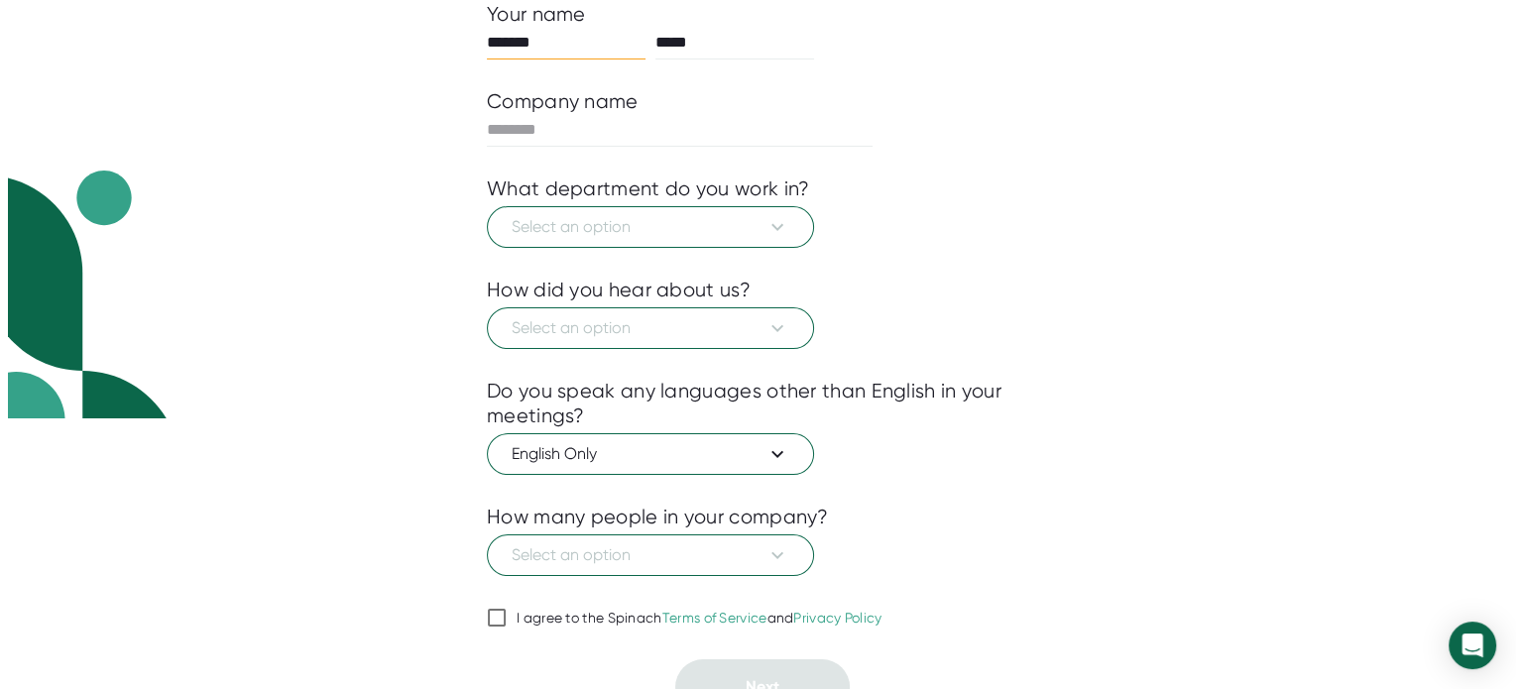
scroll to position [293, 0]
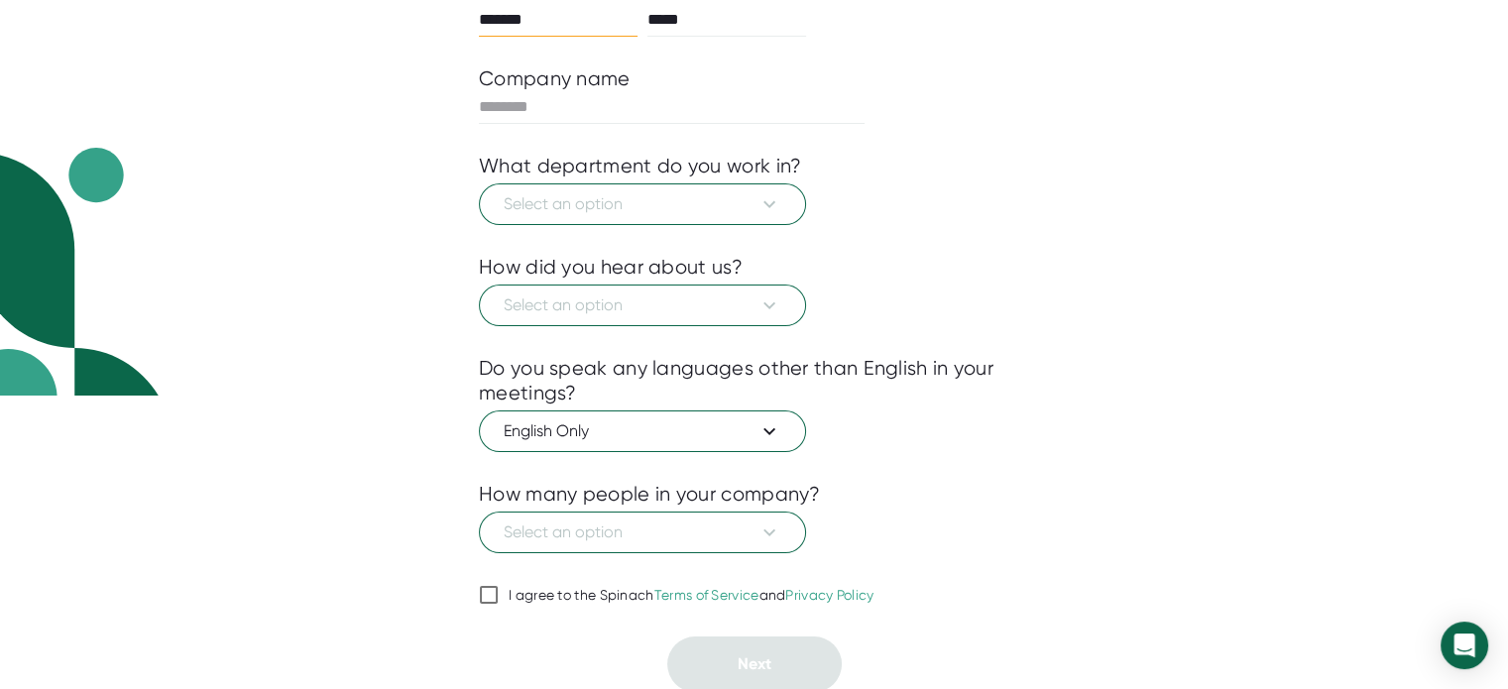
drag, startPoint x: 493, startPoint y: 588, endPoint x: 520, endPoint y: 596, distance: 28.9
click at [493, 589] on input "I agree to the Spinach Terms of Service and Privacy Policy" at bounding box center [489, 595] width 20 height 24
checkbox input "true"
click at [660, 317] on button "Select an option" at bounding box center [642, 306] width 327 height 42
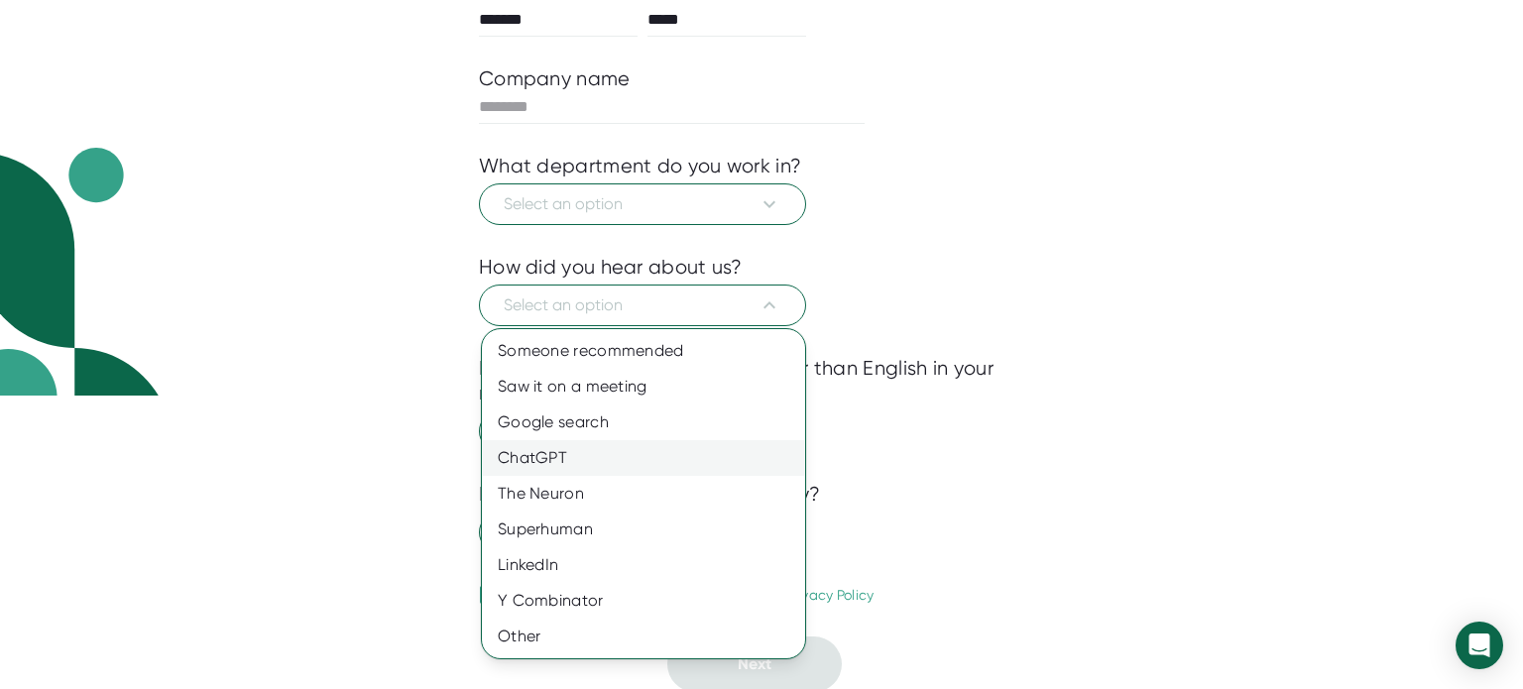
click at [542, 454] on div "ChatGPT" at bounding box center [643, 458] width 323 height 36
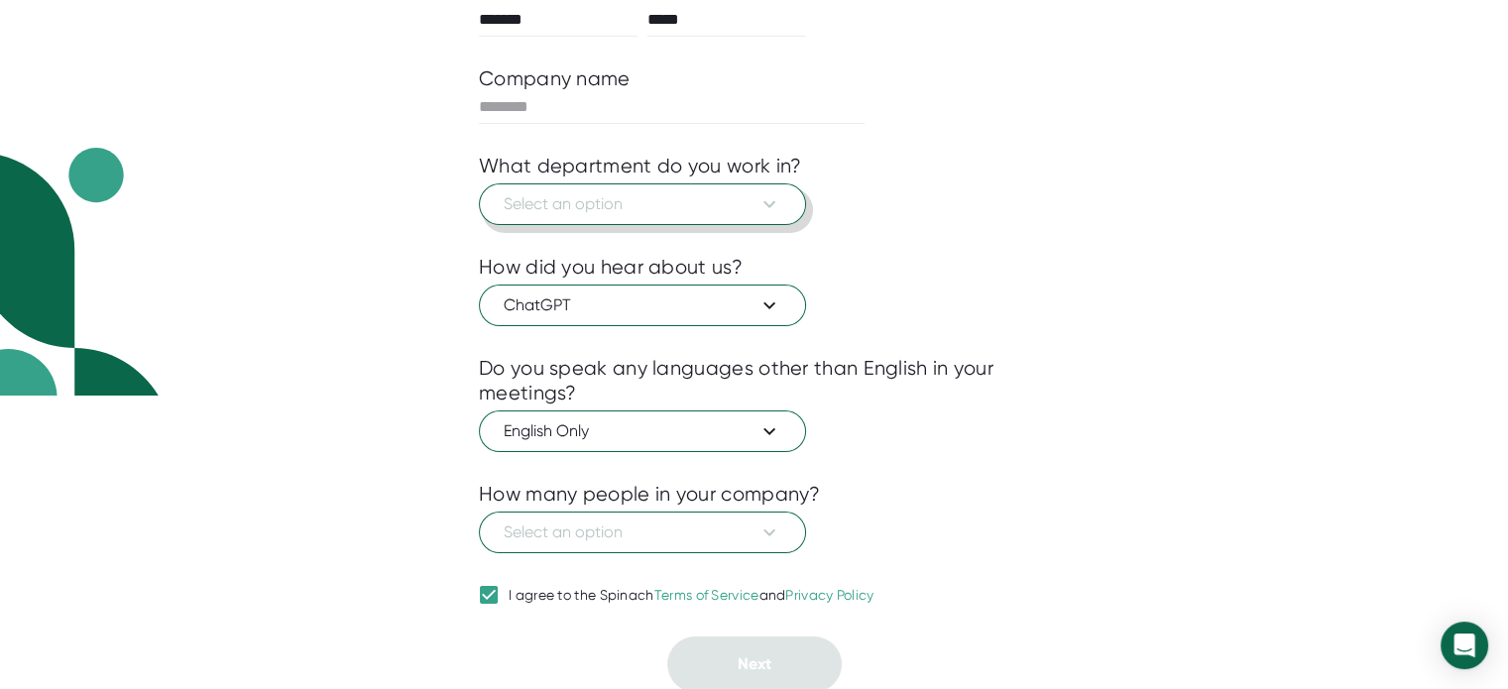
click at [658, 212] on span "Select an option" at bounding box center [643, 204] width 278 height 24
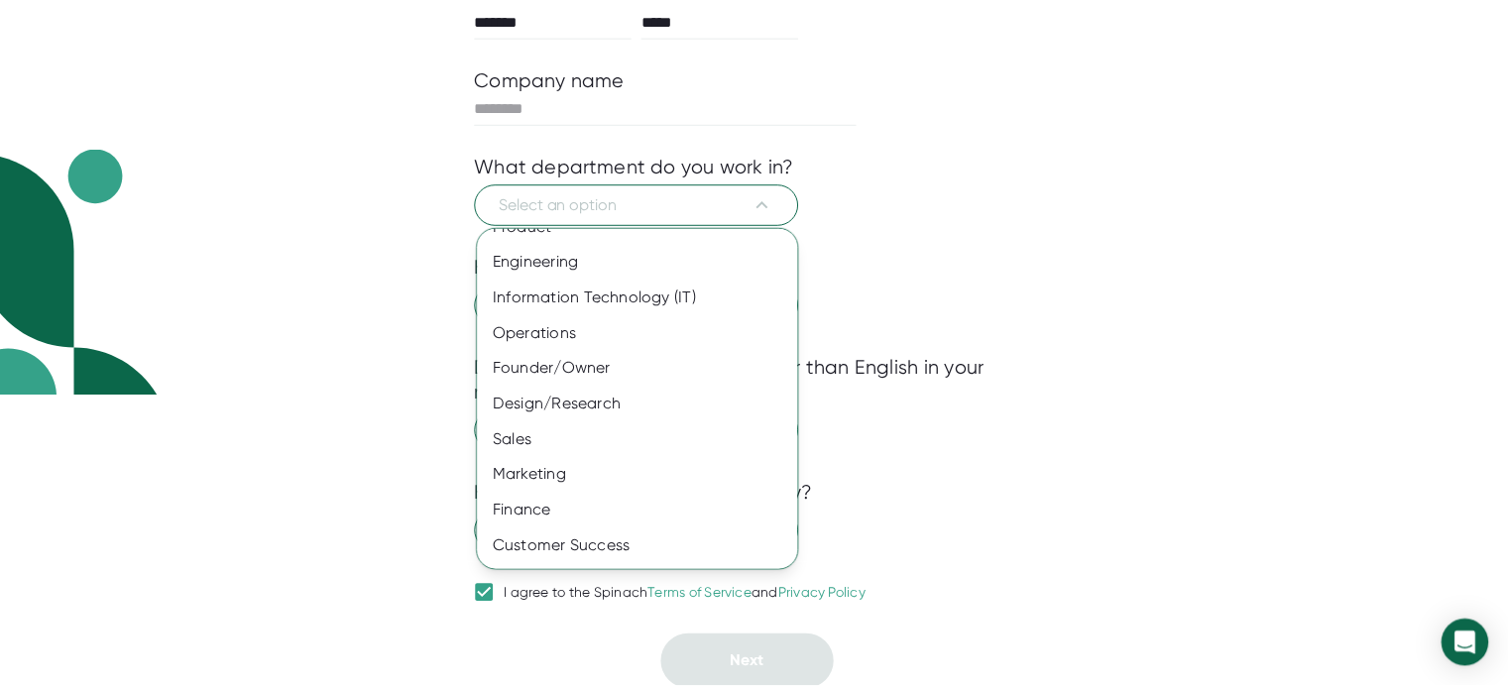
scroll to position [0, 0]
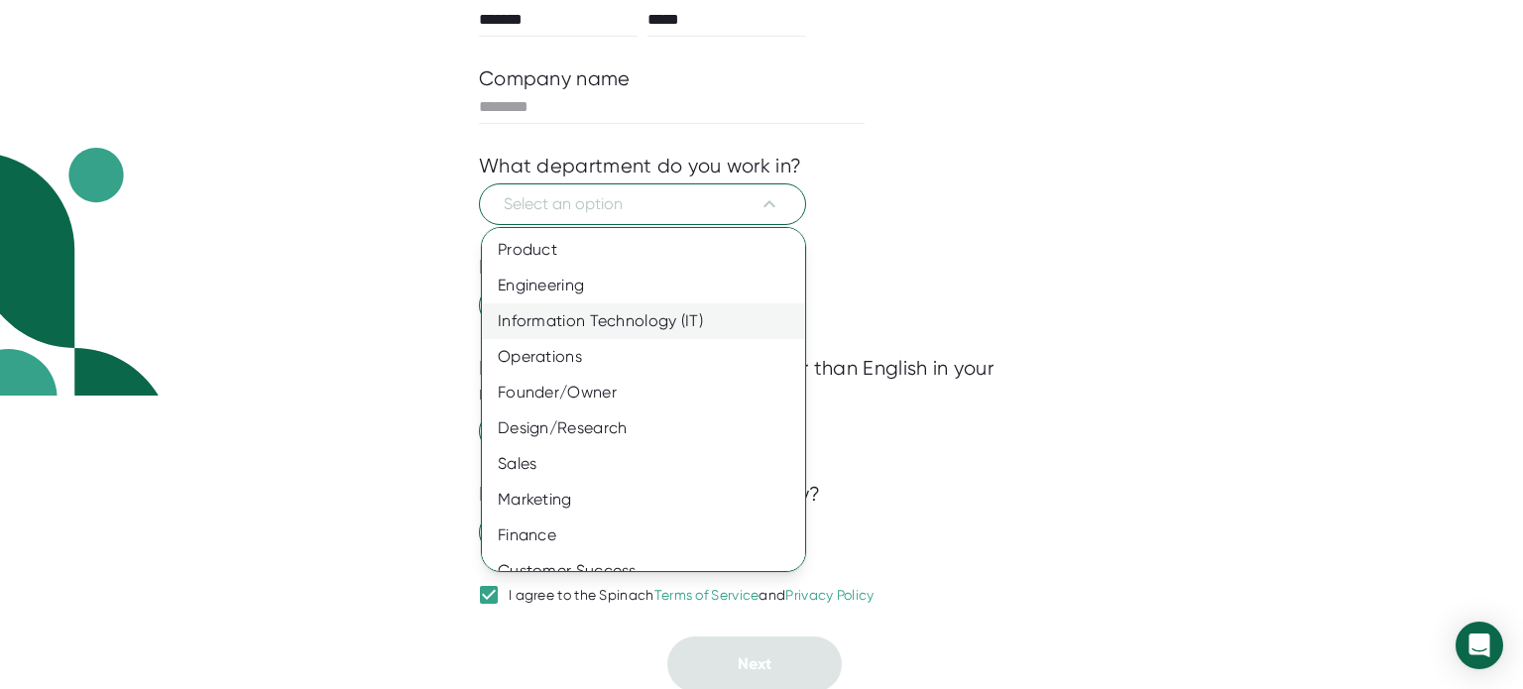
click at [640, 324] on div "Information Technology (IT)" at bounding box center [651, 321] width 338 height 36
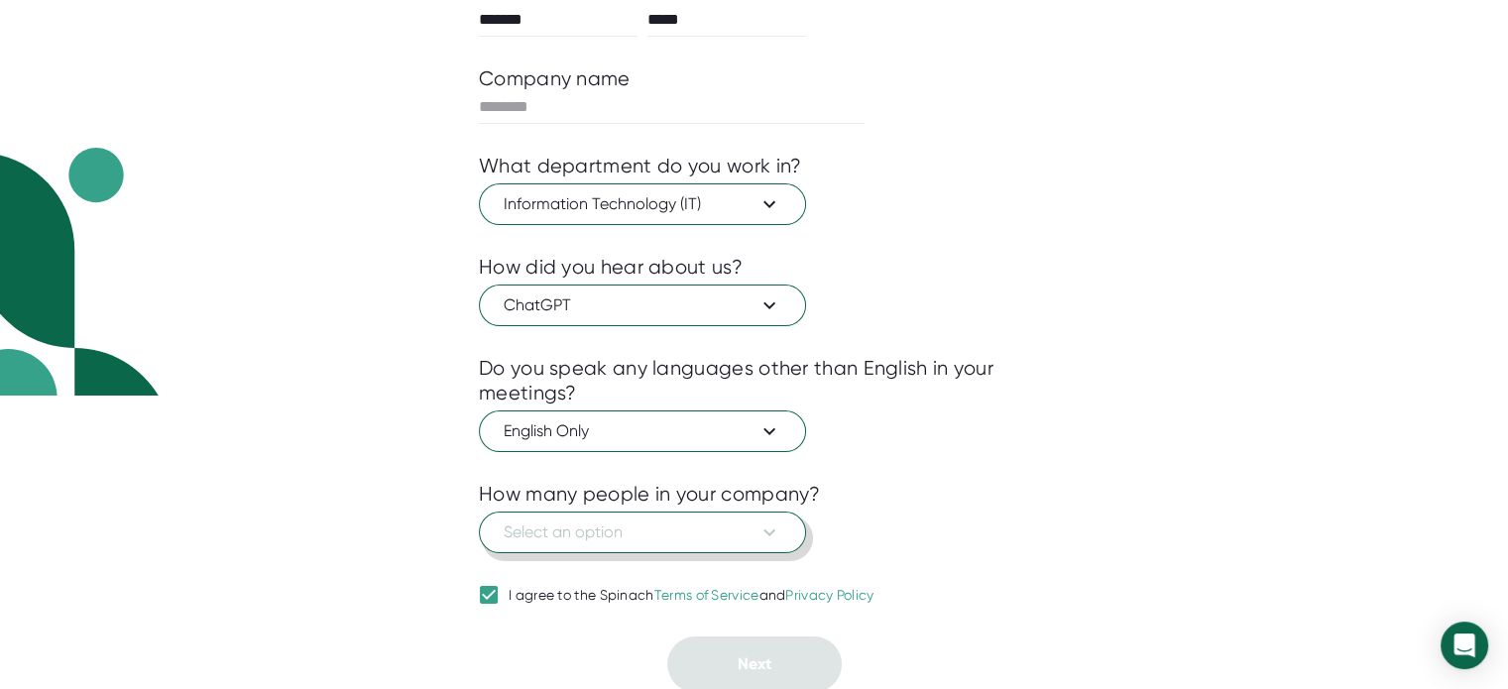
click at [748, 524] on span "Select an option" at bounding box center [643, 532] width 278 height 24
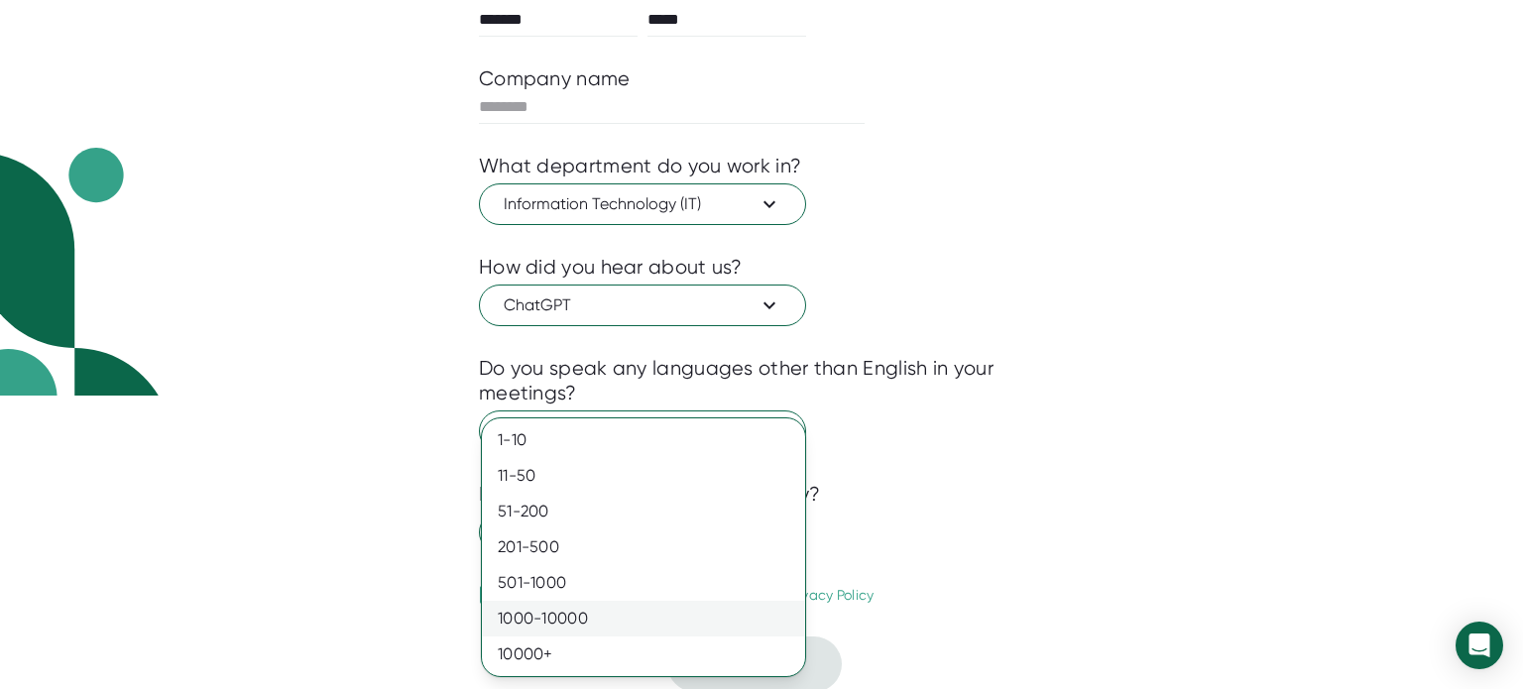
click at [582, 615] on div "1000-10000" at bounding box center [643, 619] width 323 height 36
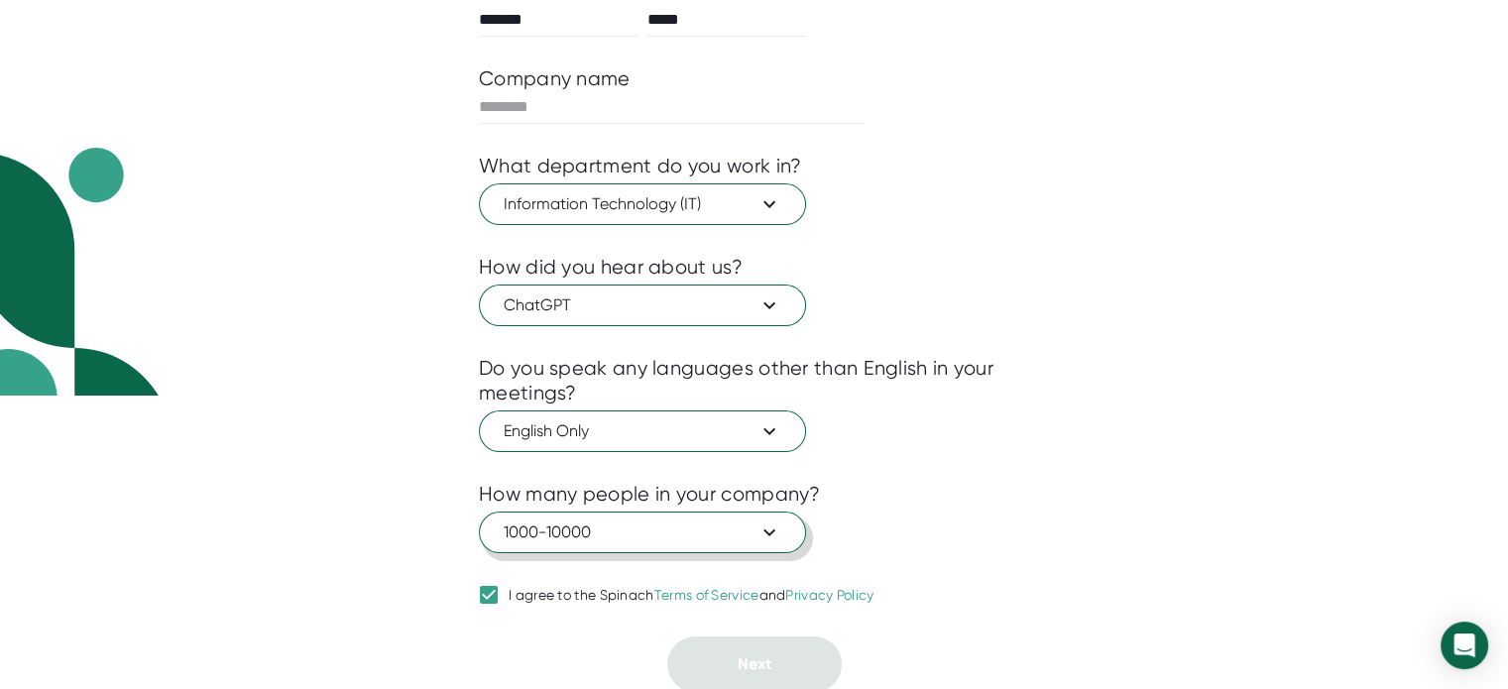
click at [773, 530] on icon at bounding box center [769, 532] width 24 height 24
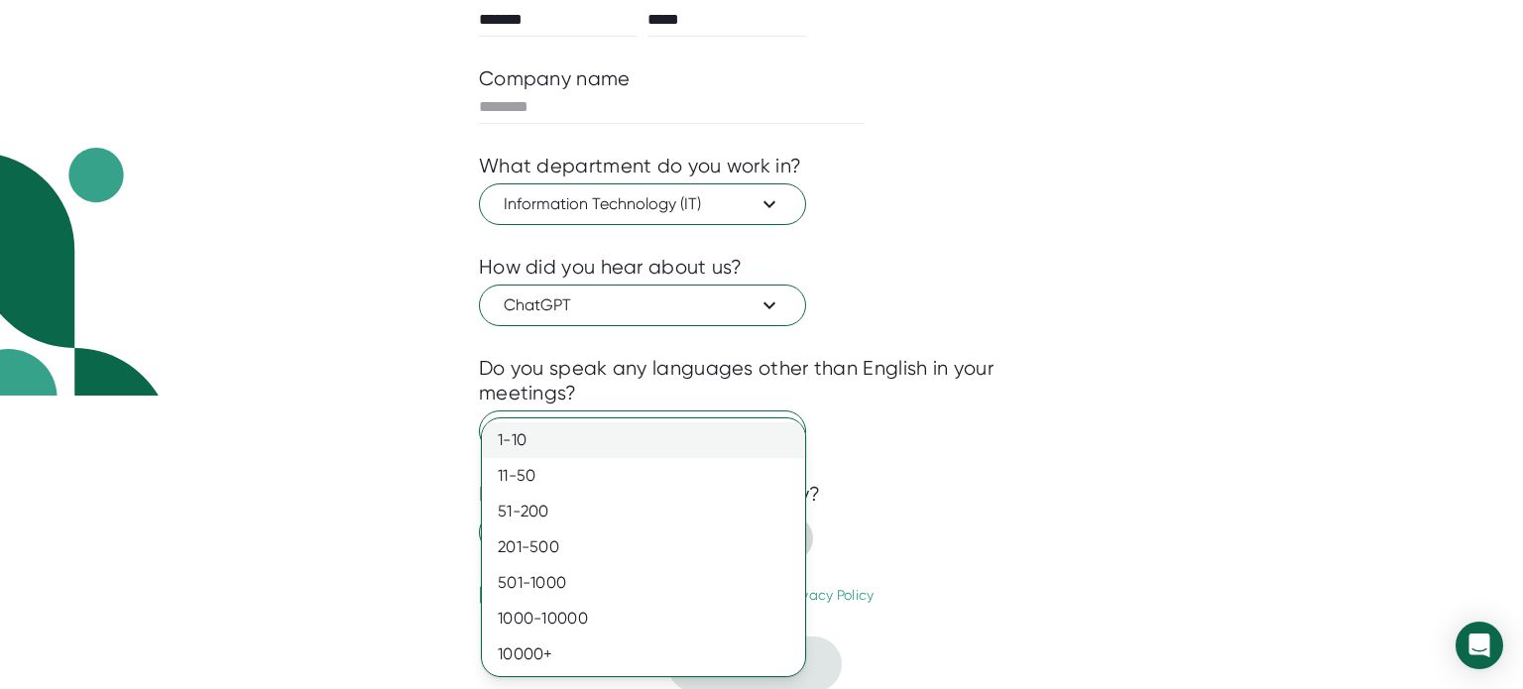
click at [539, 444] on div "1-10" at bounding box center [643, 440] width 323 height 36
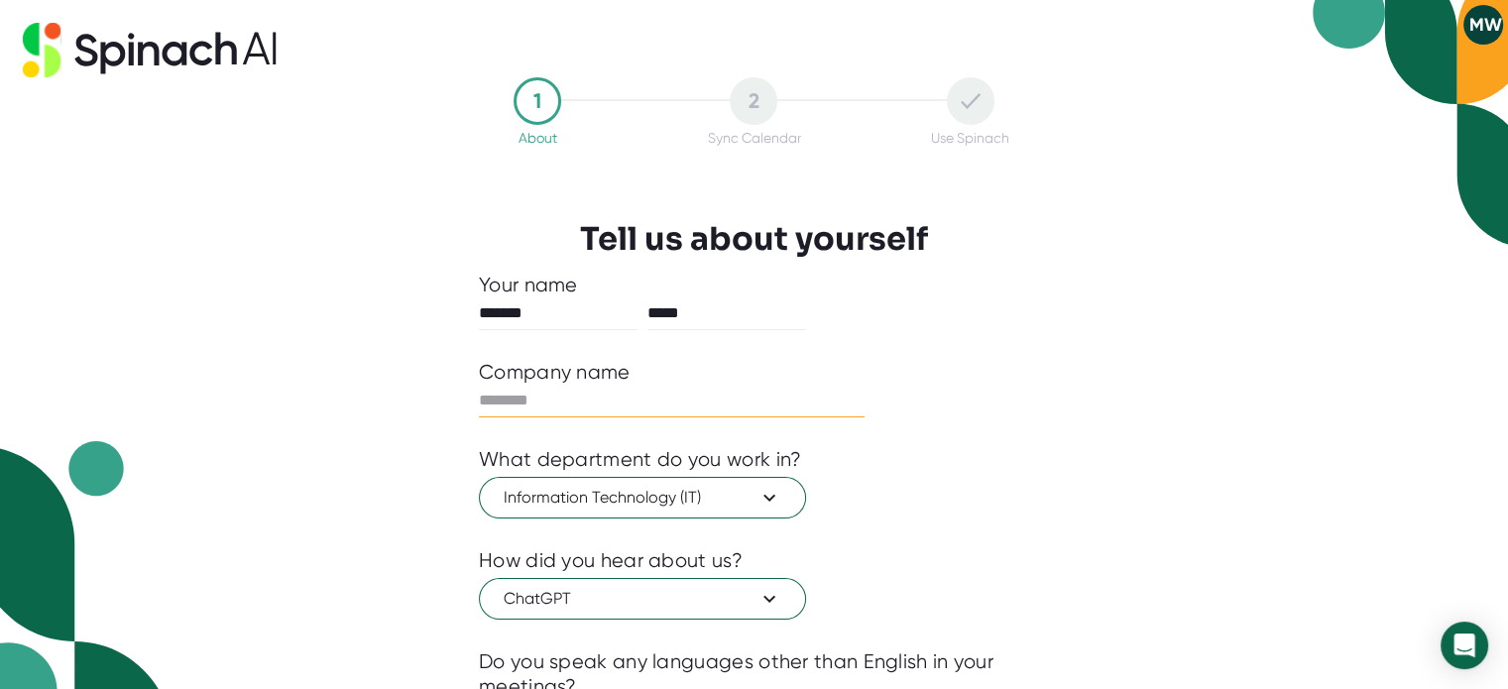
click at [546, 403] on input "text" at bounding box center [672, 401] width 386 height 32
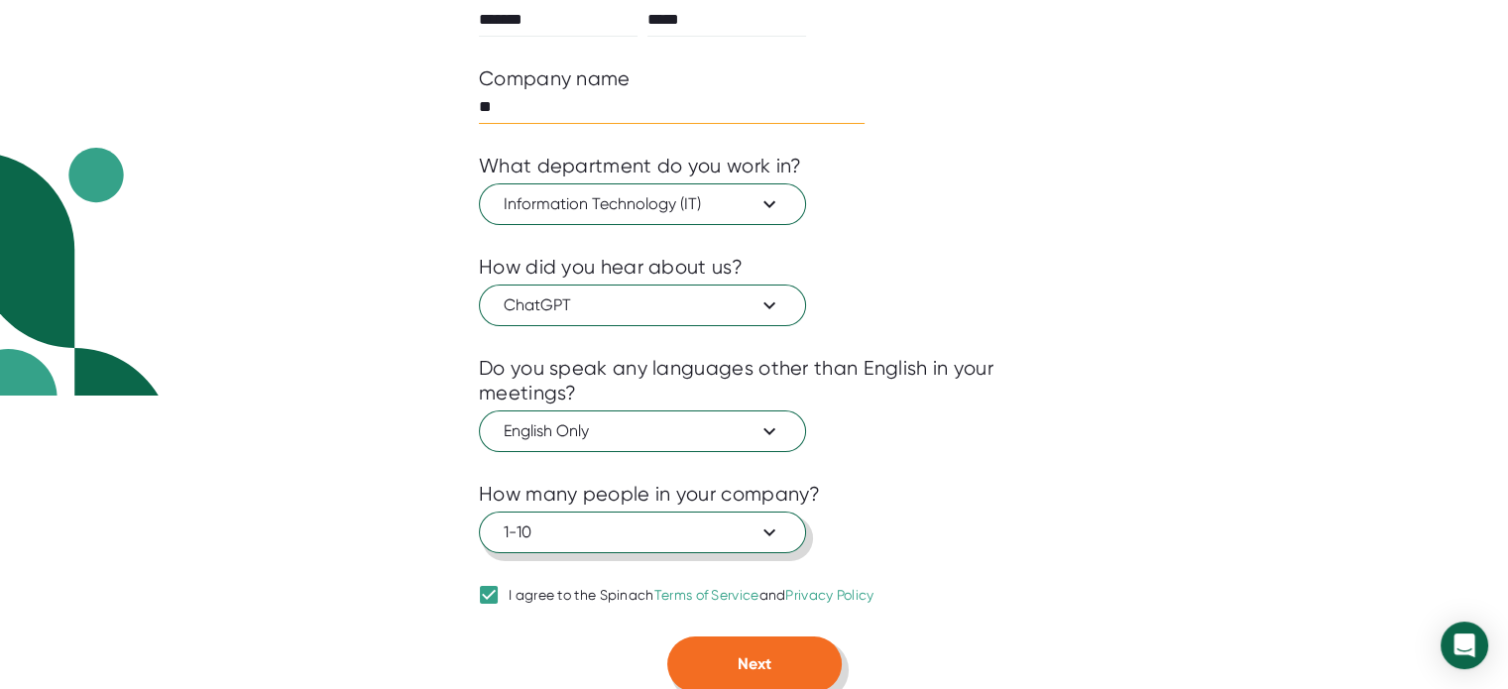
type input "**"
click at [793, 650] on button "Next" at bounding box center [754, 664] width 174 height 56
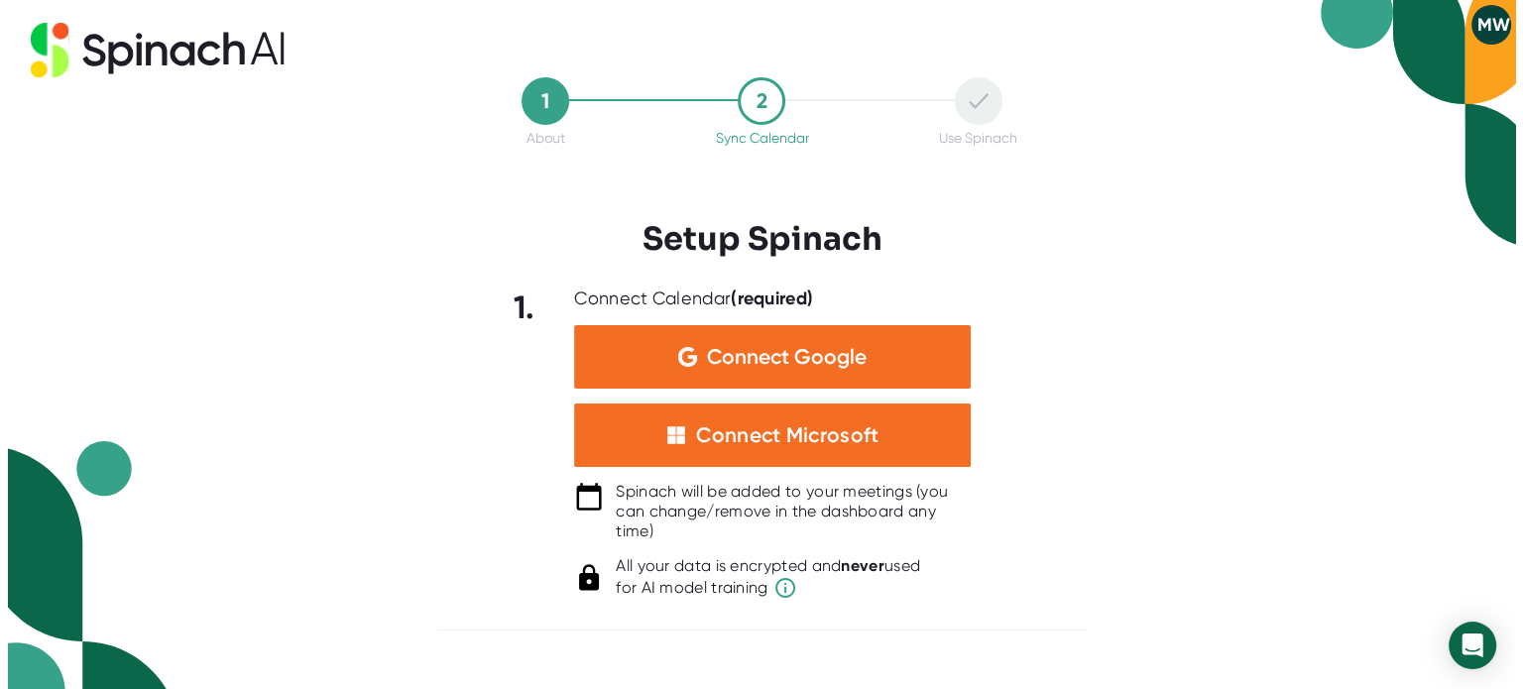
scroll to position [0, 0]
